Goal: Information Seeking & Learning: Learn about a topic

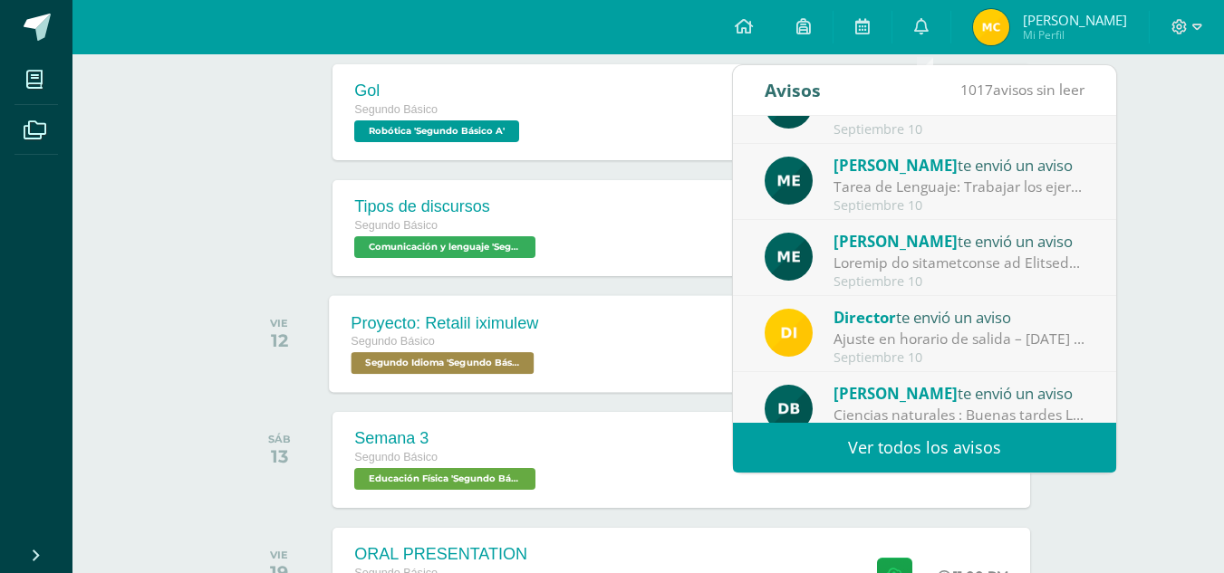
scroll to position [872, 0]
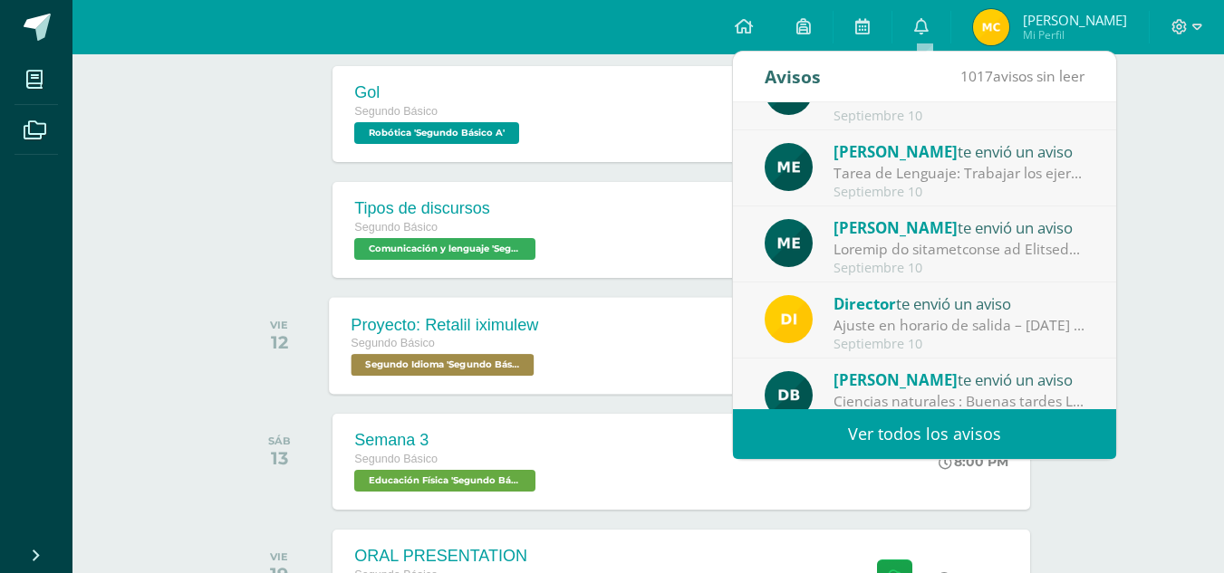
click at [506, 353] on div "Segundo Básico" at bounding box center [446, 344] width 188 height 20
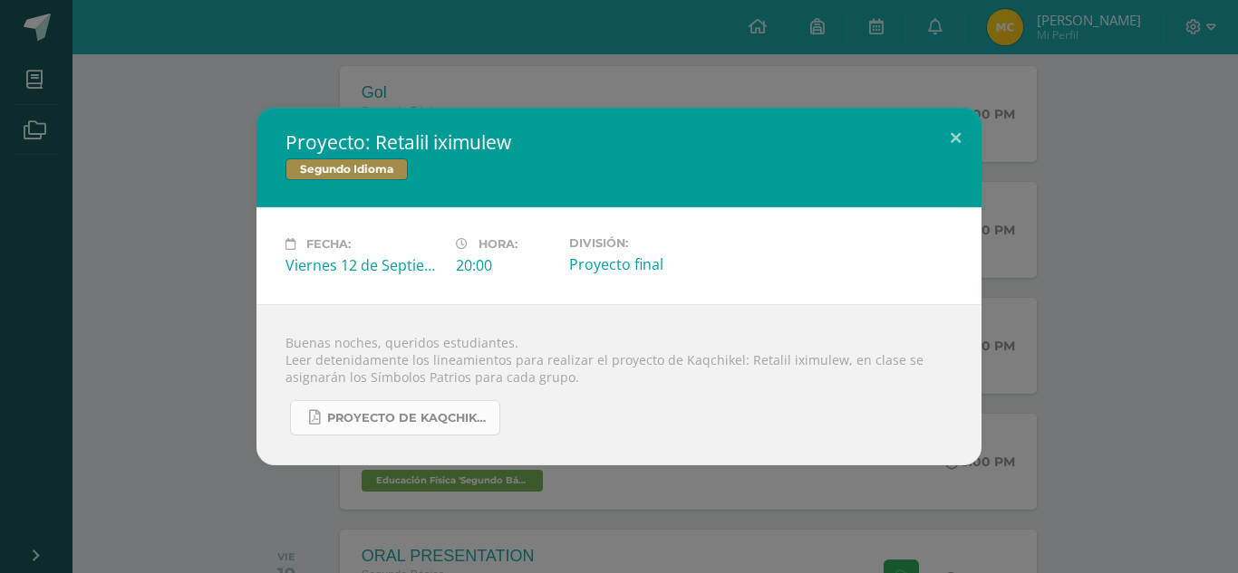
click at [440, 417] on span "Proyecto de Kaqchikel IV Unidad Secundaria.pdf" at bounding box center [408, 418] width 163 height 14
click at [945, 125] on button at bounding box center [955, 139] width 52 height 62
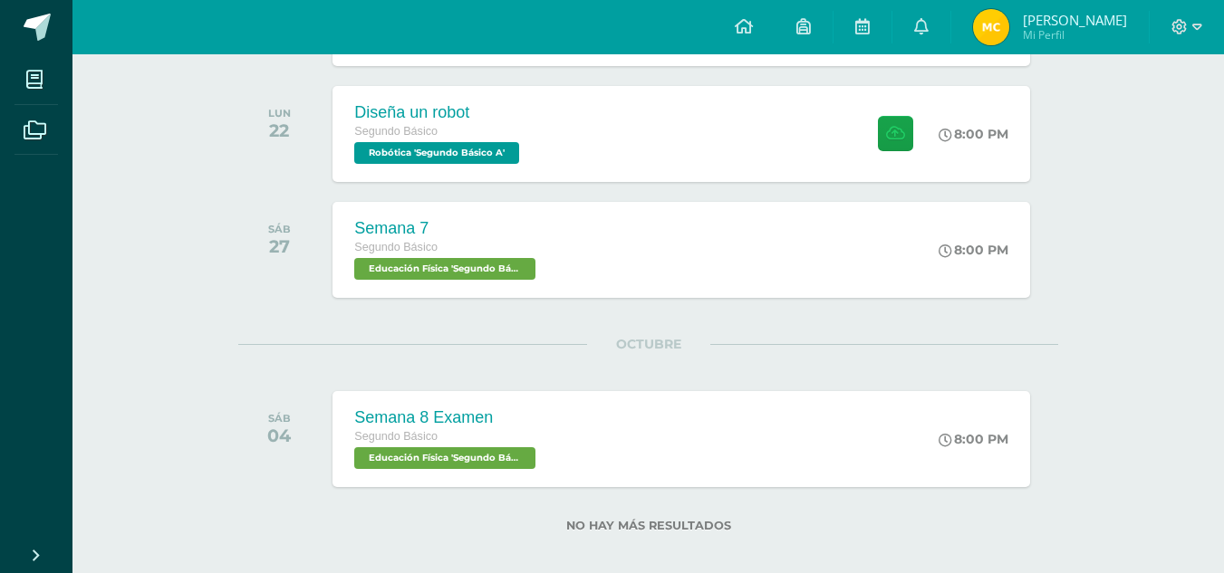
scroll to position [1796, 0]
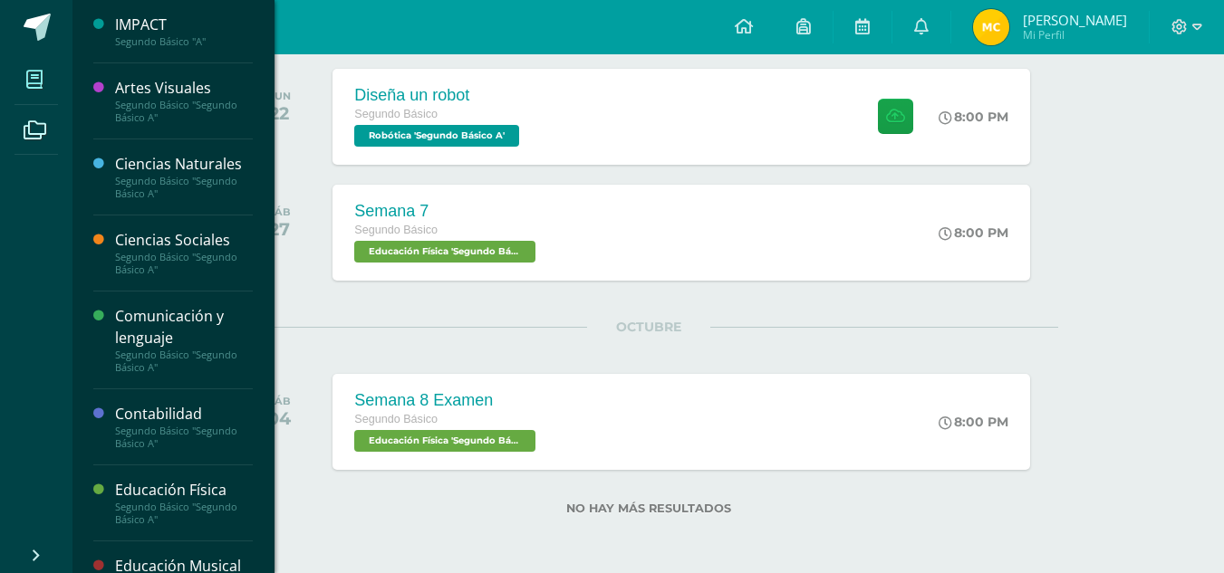
click at [19, 84] on span at bounding box center [34, 79] width 41 height 41
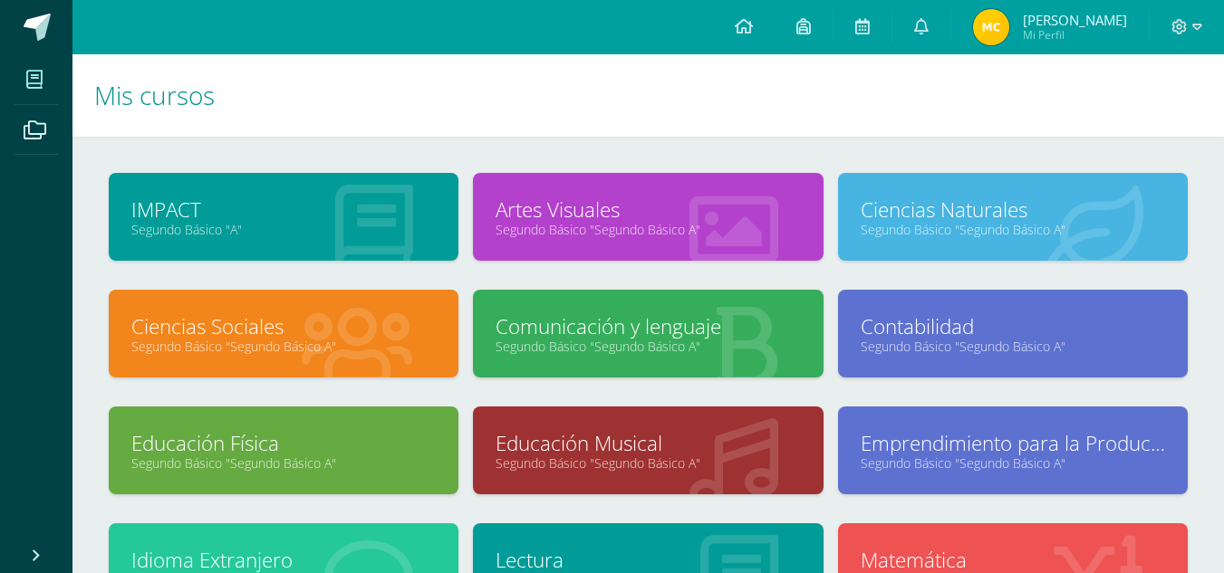
click at [624, 338] on link "Segundo Básico "Segundo Básico A"" at bounding box center [648, 346] width 304 height 17
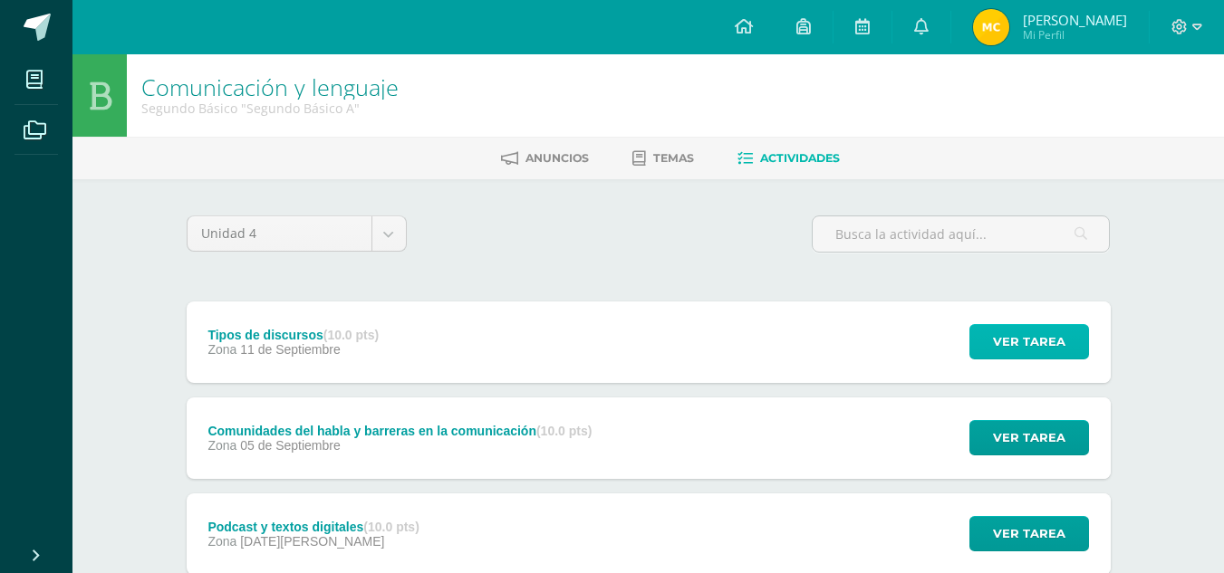
click at [1044, 349] on span "Ver tarea" at bounding box center [1029, 342] width 72 height 34
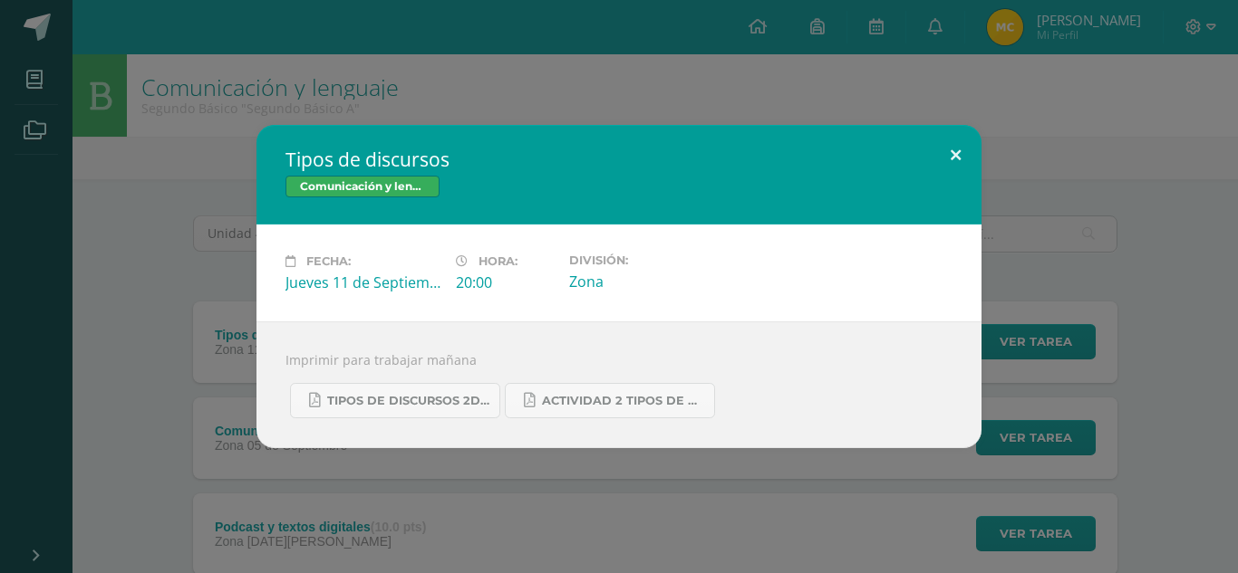
click at [953, 147] on button at bounding box center [955, 156] width 52 height 62
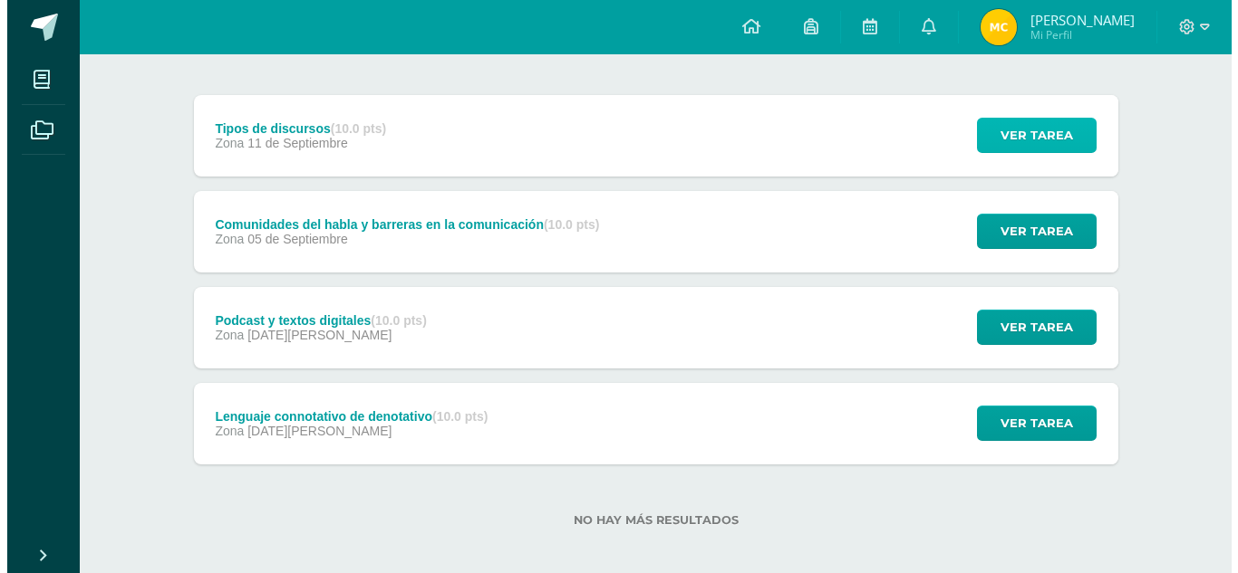
scroll to position [218, 0]
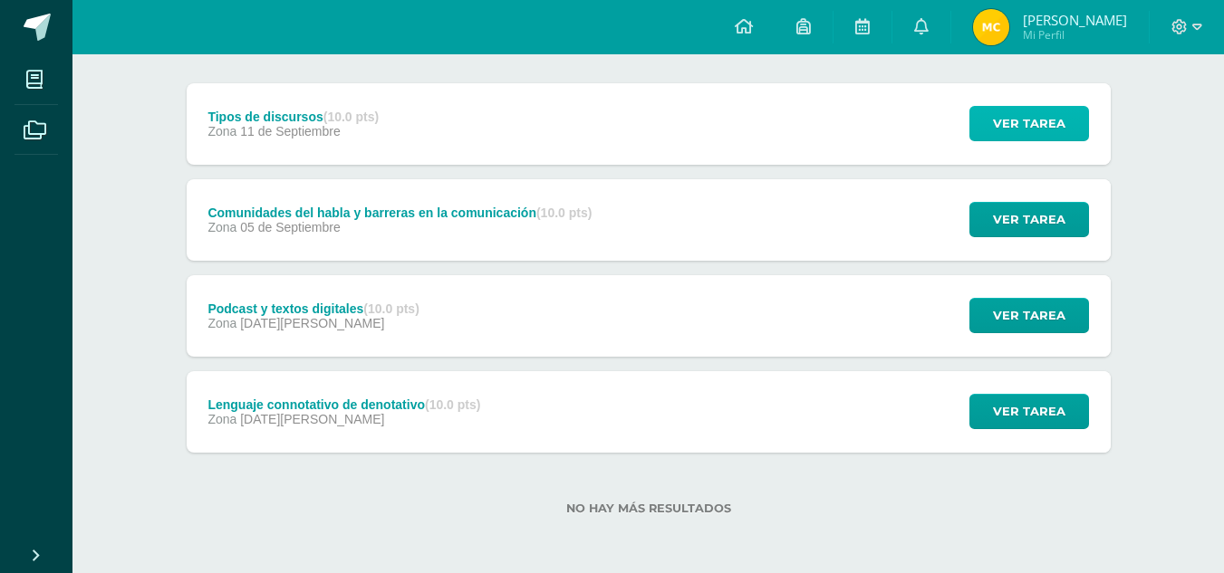
click at [969, 106] on button "Ver tarea" at bounding box center [1029, 123] width 120 height 35
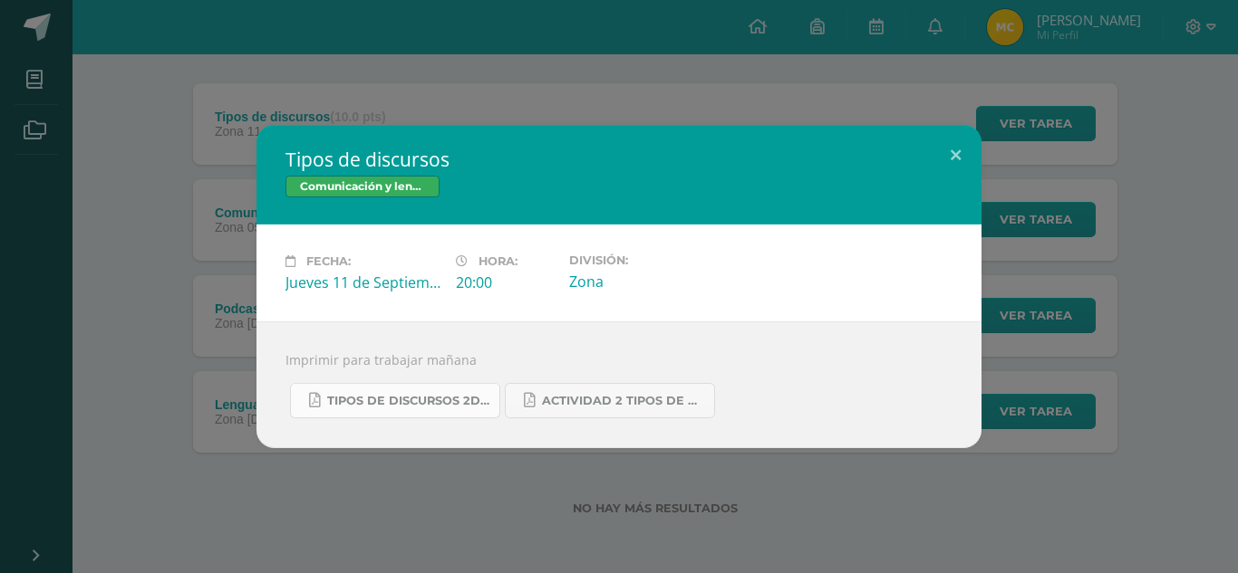
click at [400, 409] on link "Tipos de discursos 2do. Bás..pdf" at bounding box center [395, 400] width 210 height 35
click at [648, 398] on span "Actividad 2 tipos de discursos.pdf" at bounding box center [623, 401] width 163 height 14
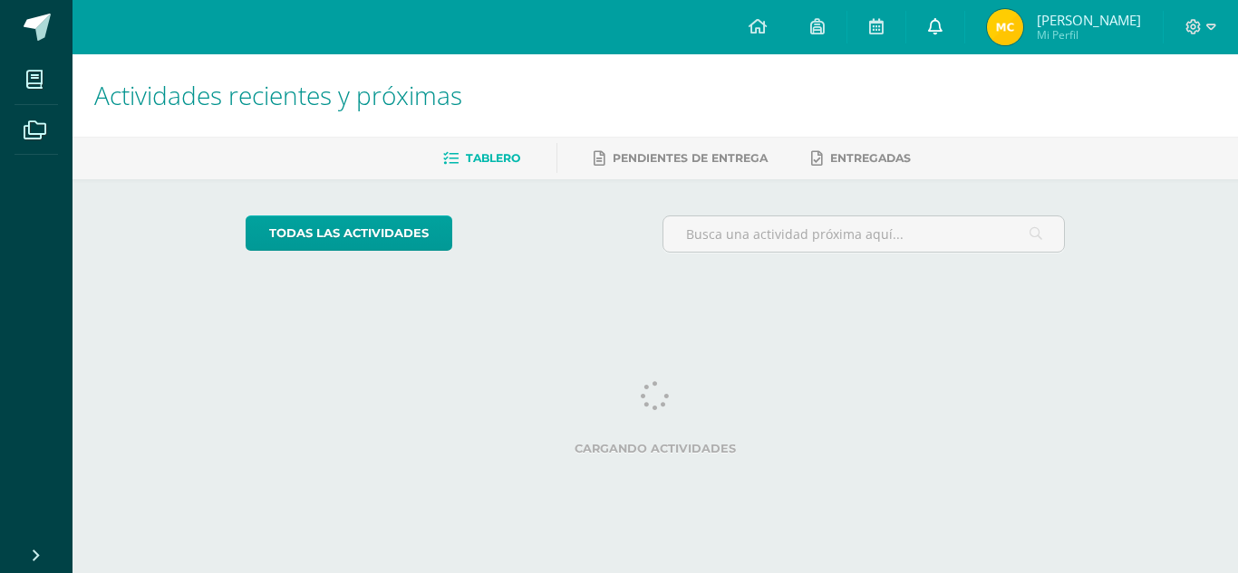
click at [933, 30] on icon at bounding box center [935, 26] width 14 height 16
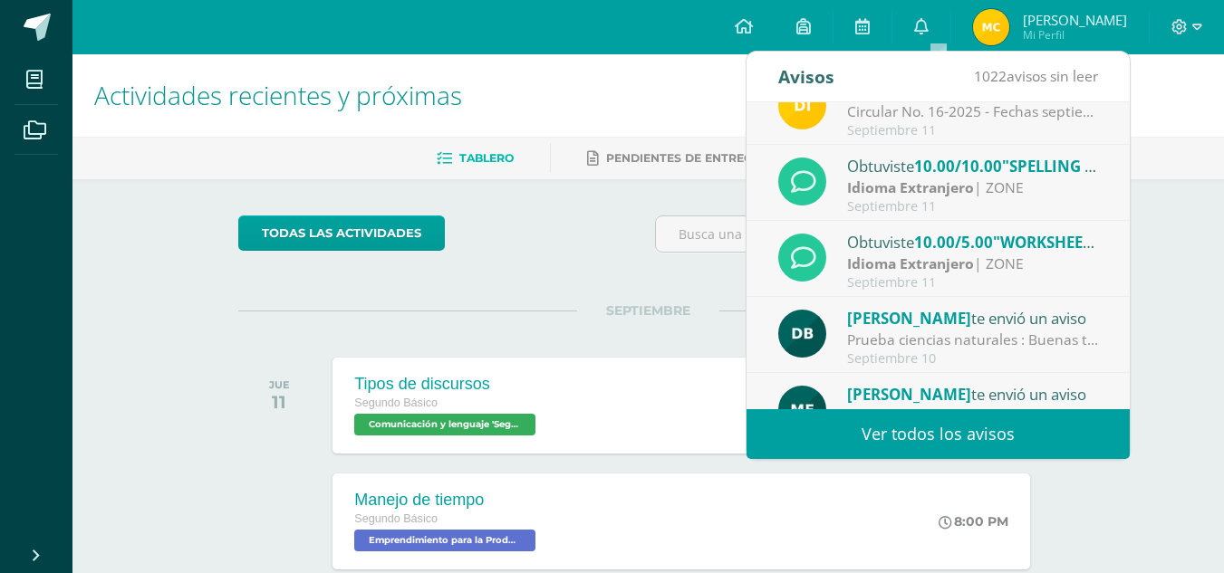
scroll to position [188, 0]
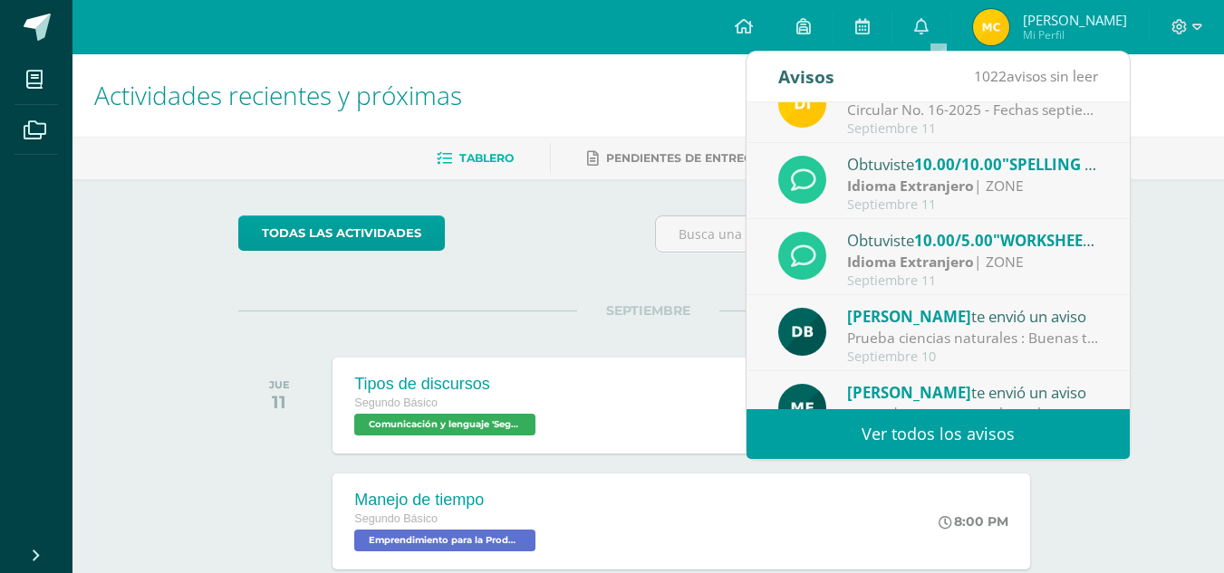
click at [1007, 265] on div "Idioma Extranjero | ZONE" at bounding box center [973, 262] width 252 height 21
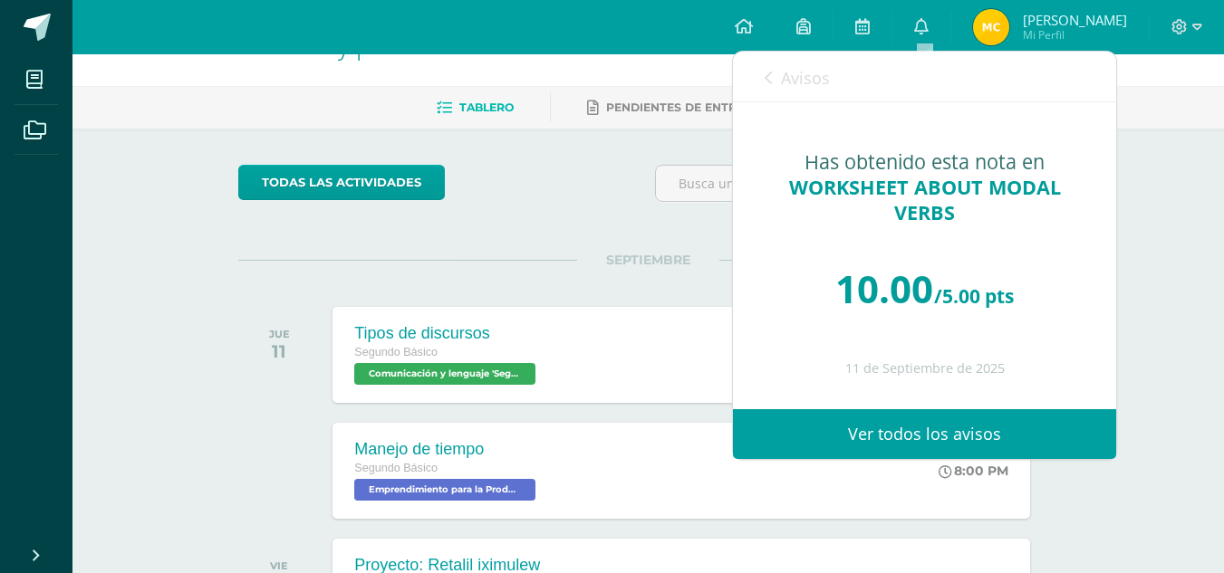
scroll to position [52, 0]
click at [775, 75] on link "Avisos" at bounding box center [797, 78] width 65 height 52
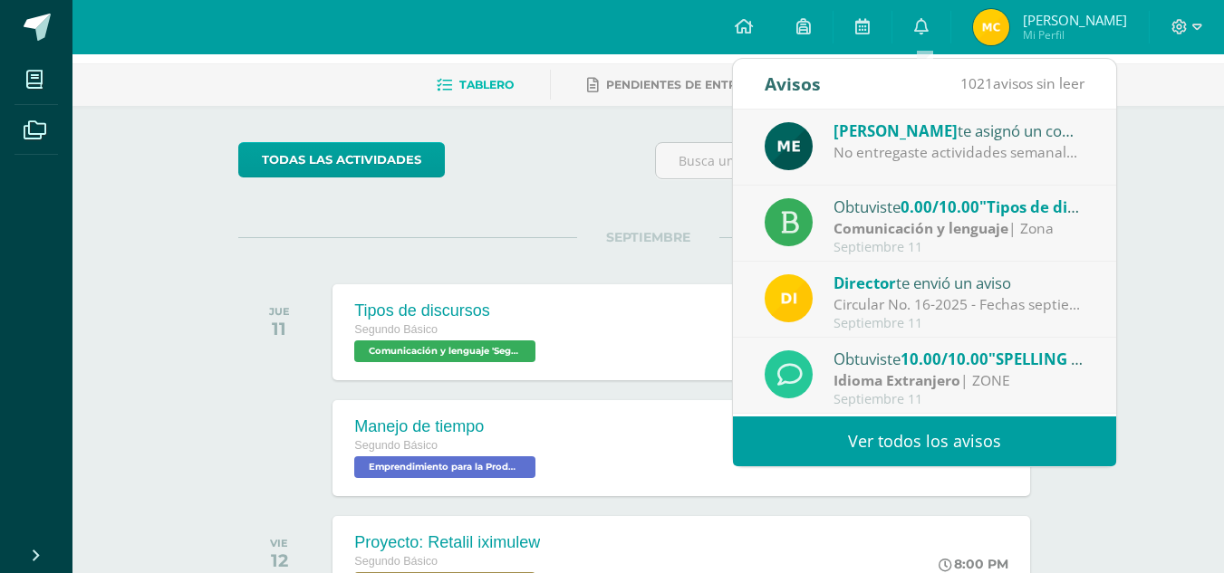
scroll to position [72, 0]
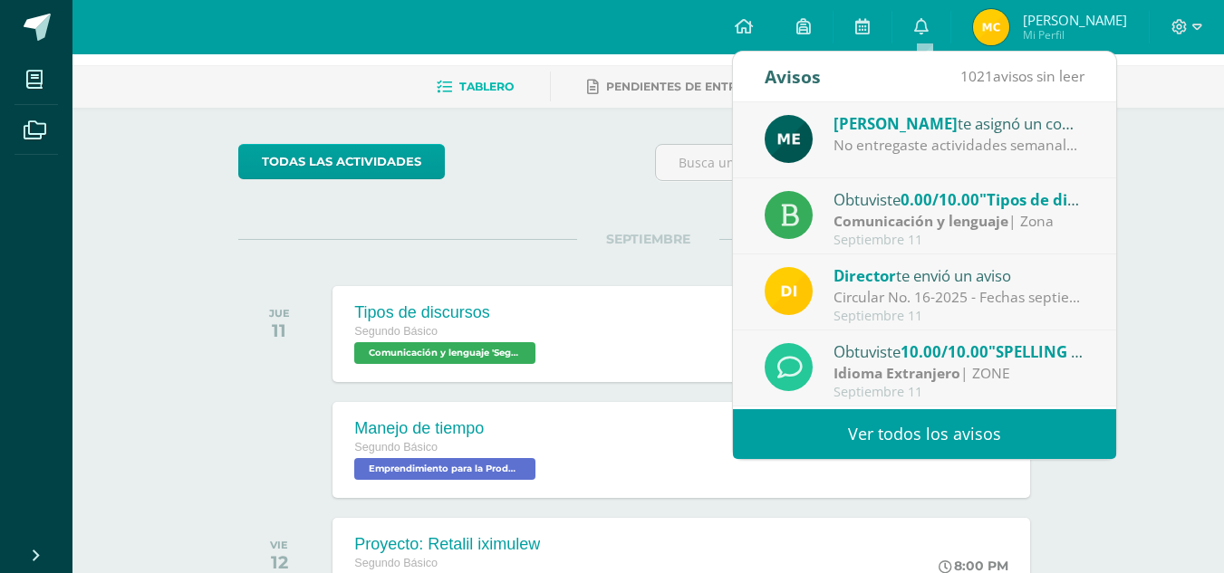
click at [960, 223] on strong "Comunicación y lenguaje" at bounding box center [920, 221] width 175 height 20
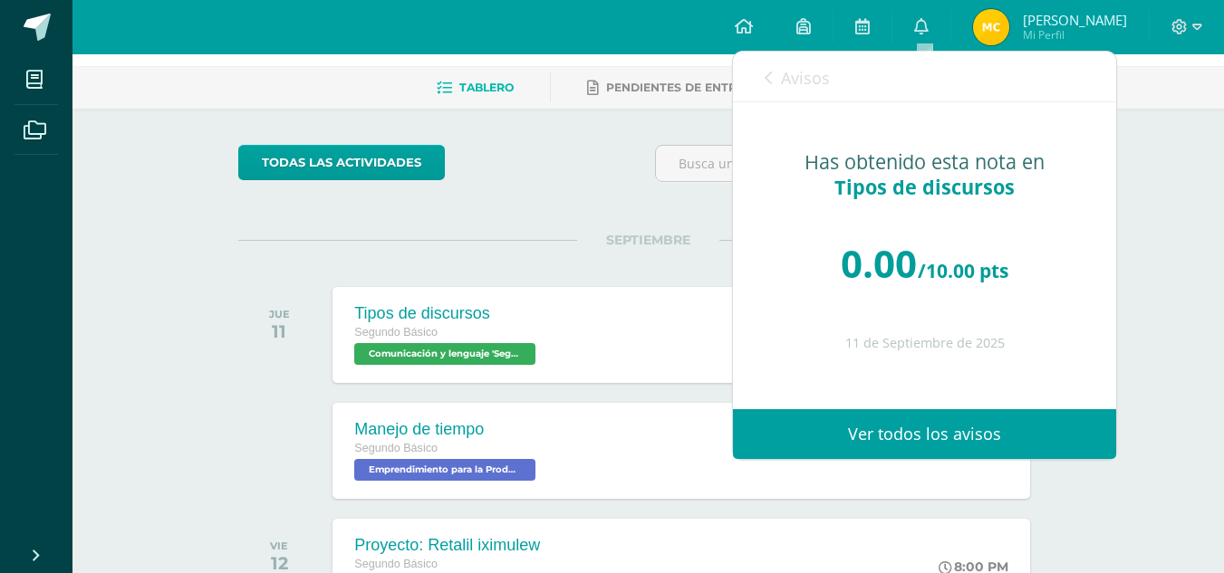
scroll to position [0, 0]
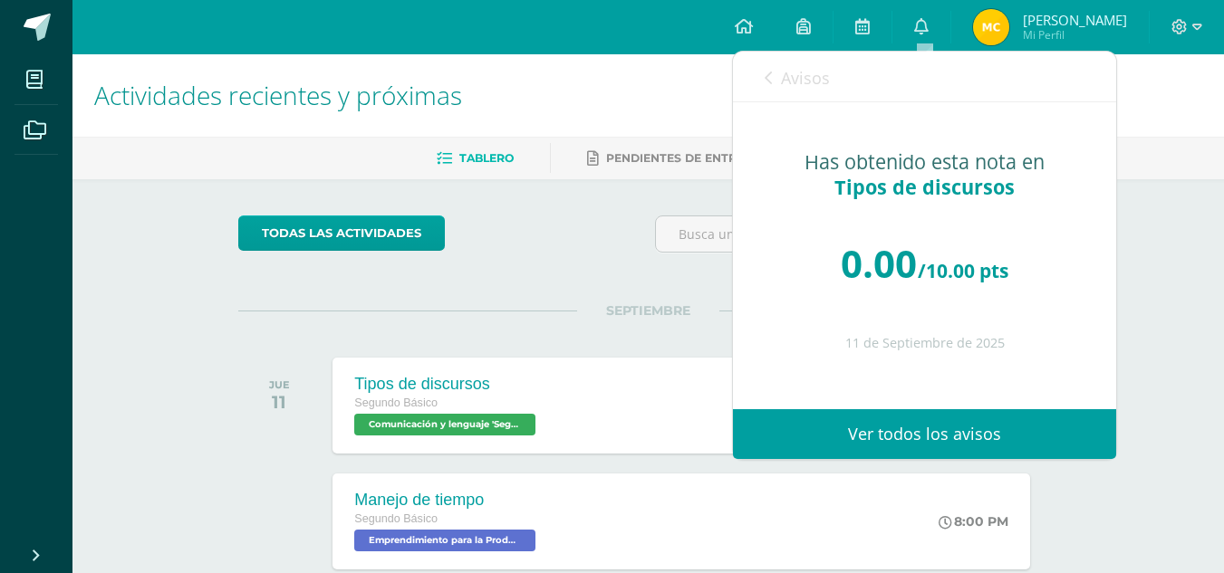
click at [756, 83] on div "Avisos 1020 avisos sin leer Avisos" at bounding box center [924, 77] width 383 height 51
